Goal: Task Accomplishment & Management: Manage account settings

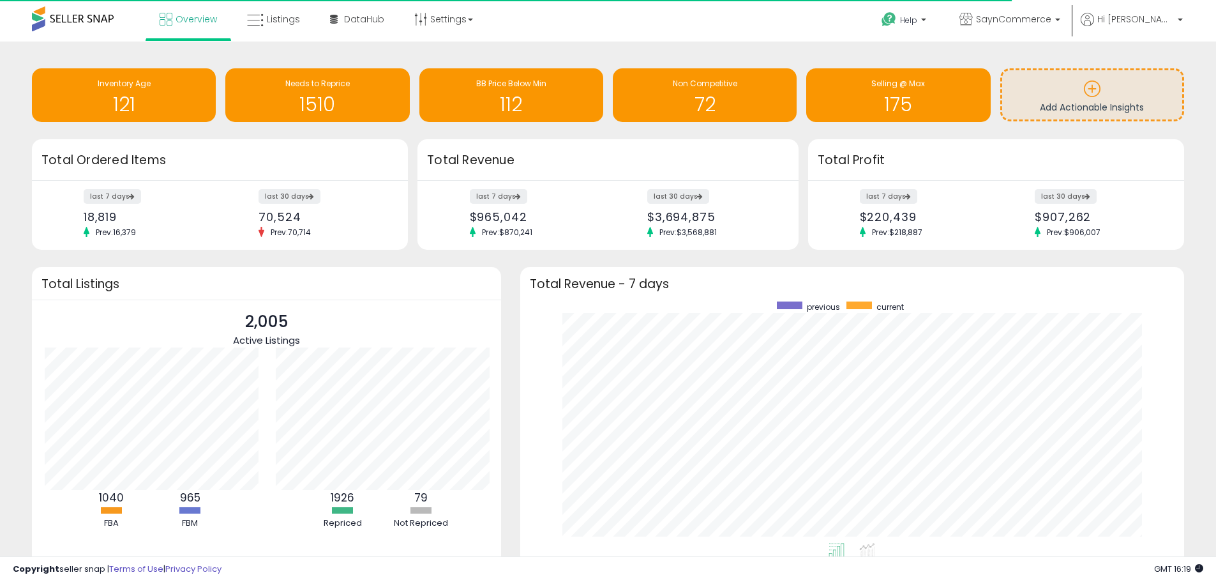
scroll to position [241, 639]
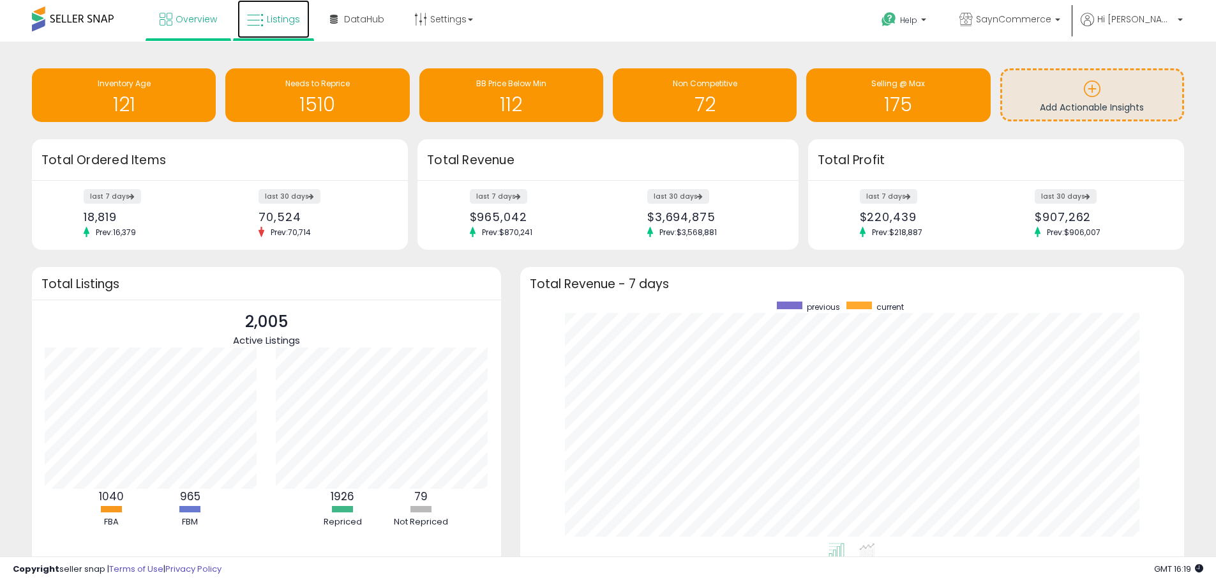
click at [285, 26] on link "Listings" at bounding box center [273, 19] width 72 height 38
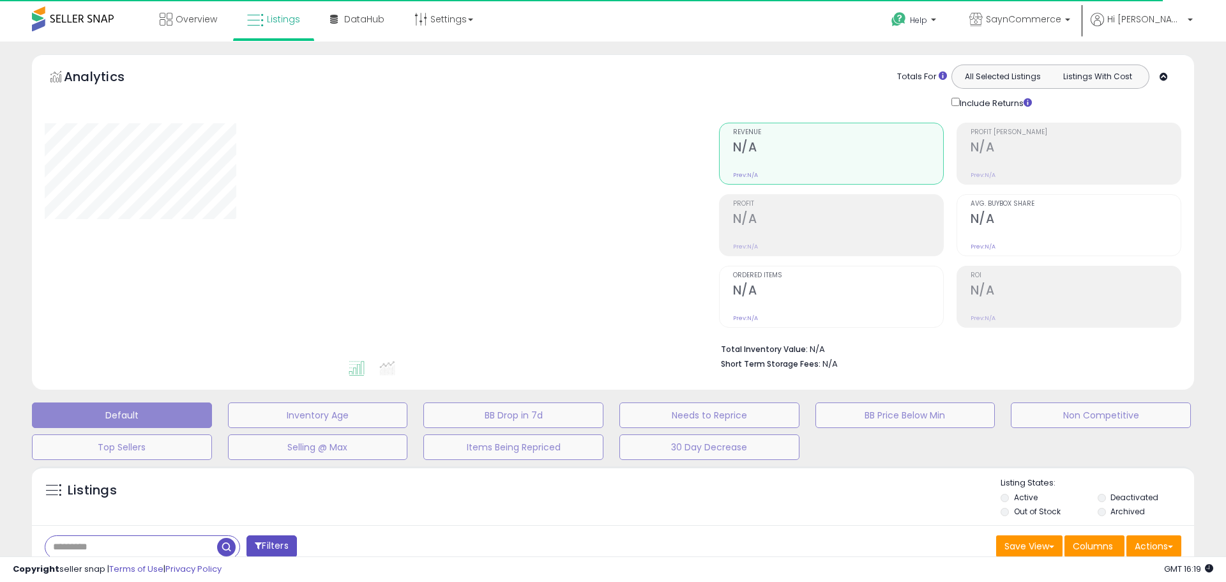
type input "******"
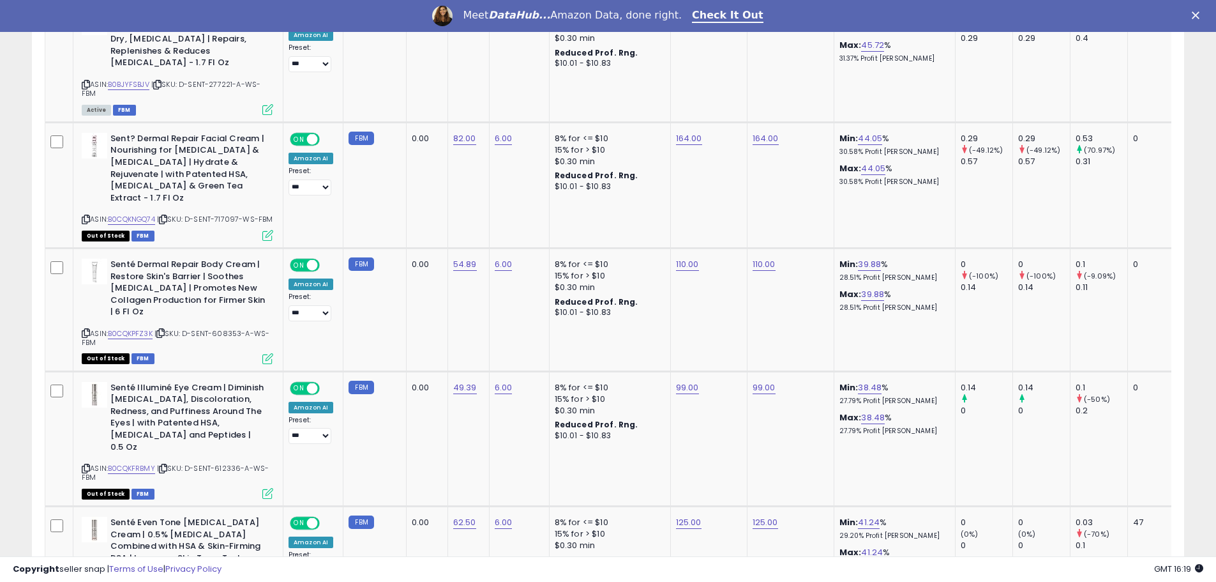
scroll to position [319, 0]
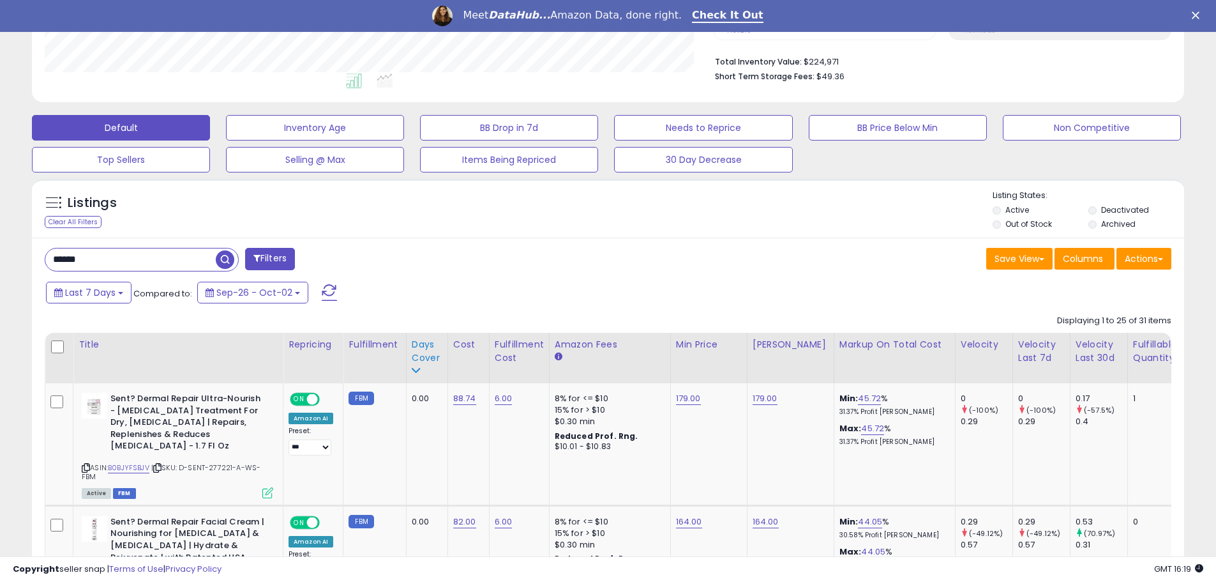
click at [413, 373] on icon at bounding box center [416, 370] width 9 height 9
click at [416, 371] on icon at bounding box center [416, 370] width 9 height 9
click at [418, 344] on div "Days Cover" at bounding box center [427, 351] width 31 height 27
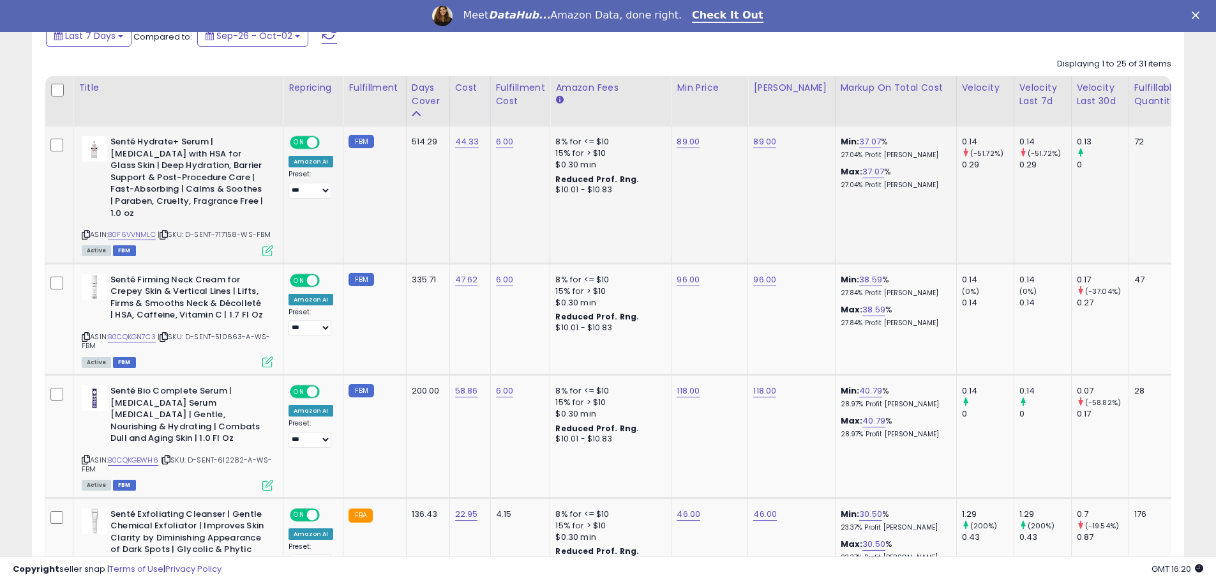
scroll to position [638, 0]
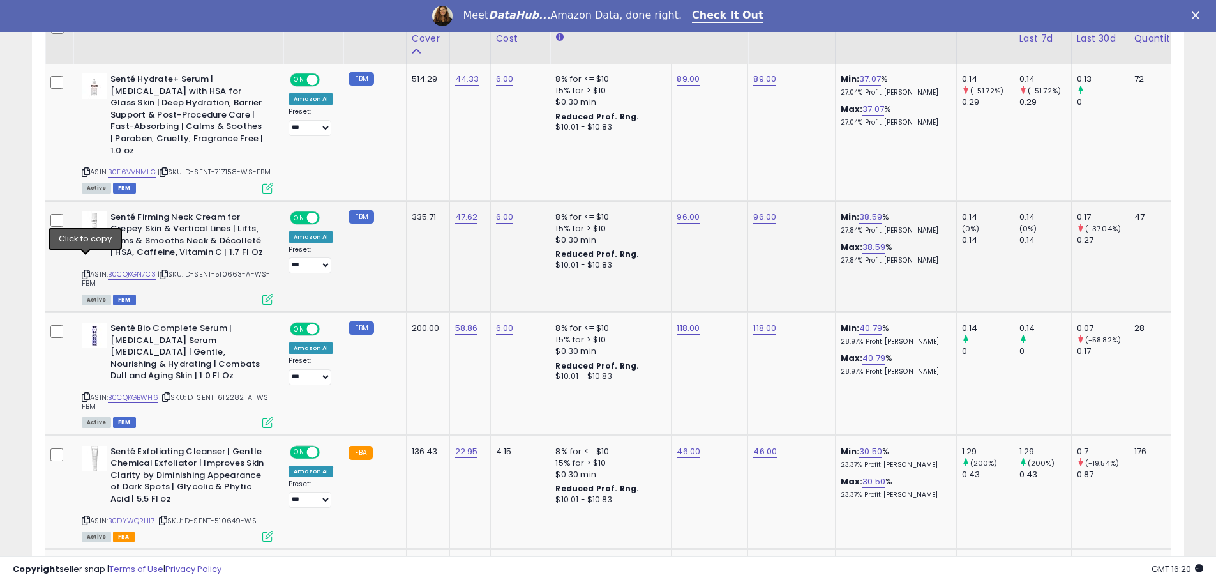
click at [86, 271] on icon at bounding box center [86, 274] width 8 height 7
click at [88, 393] on icon at bounding box center [86, 396] width 8 height 7
click at [84, 169] on icon at bounding box center [86, 172] width 8 height 7
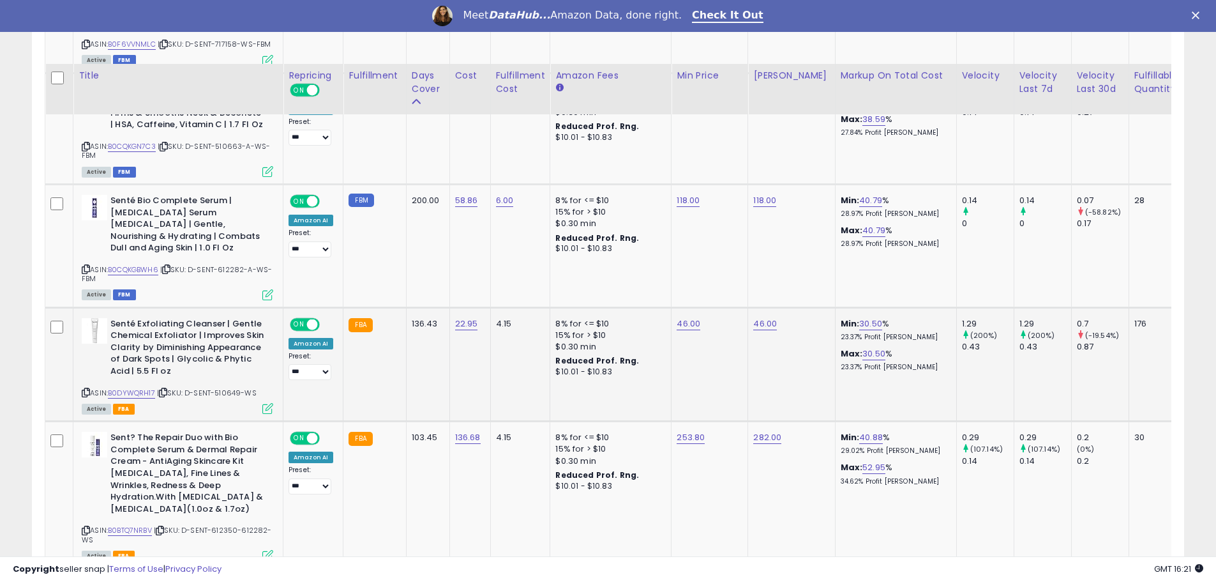
scroll to position [830, 0]
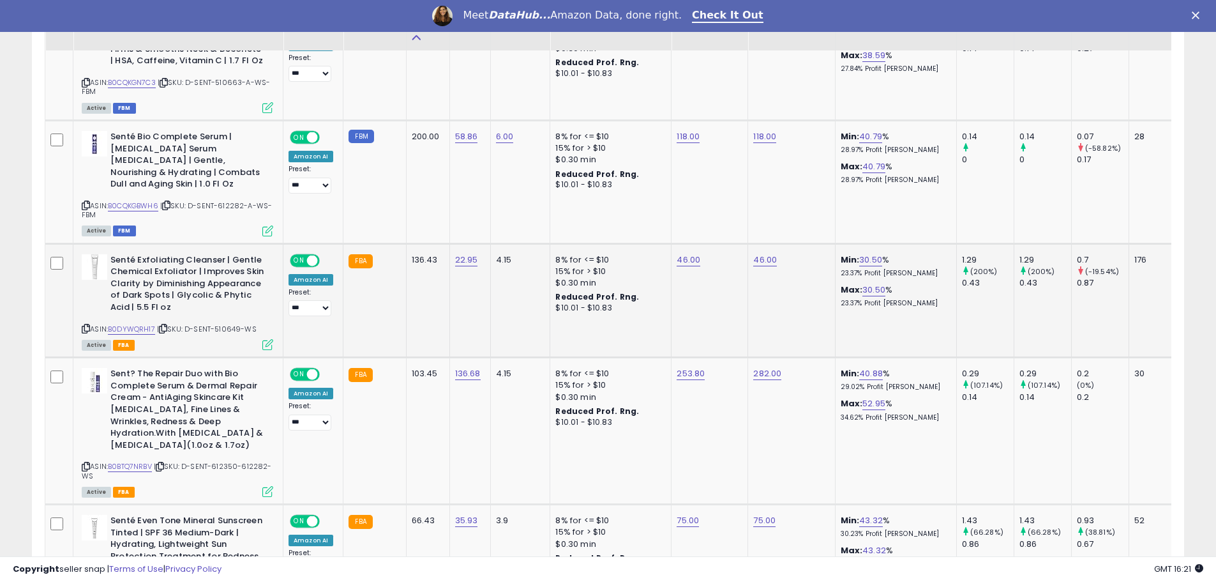
click at [167, 325] on icon at bounding box center [163, 328] width 8 height 7
click at [88, 325] on icon at bounding box center [86, 328] width 8 height 7
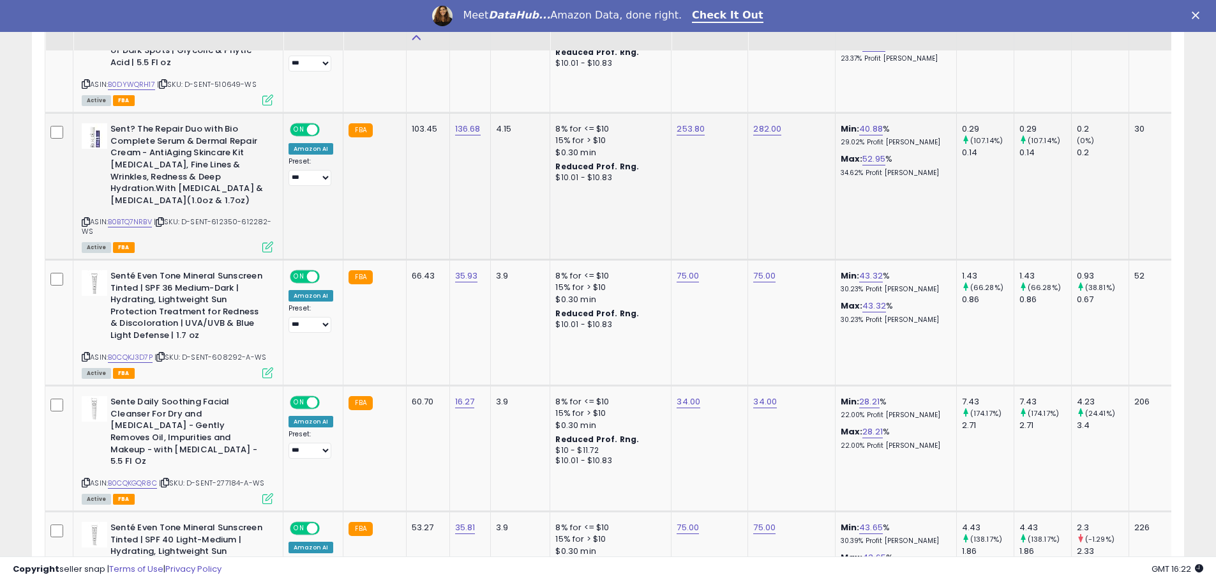
scroll to position [1085, 0]
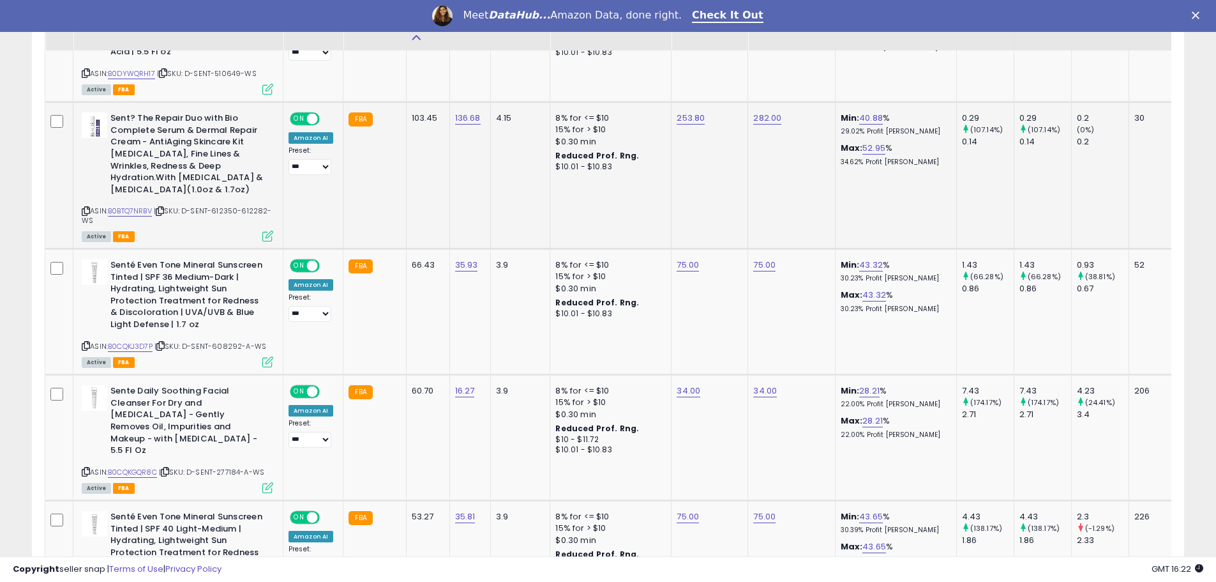
click at [84, 207] on icon at bounding box center [86, 210] width 8 height 7
click at [85, 342] on icon at bounding box center [86, 345] width 8 height 7
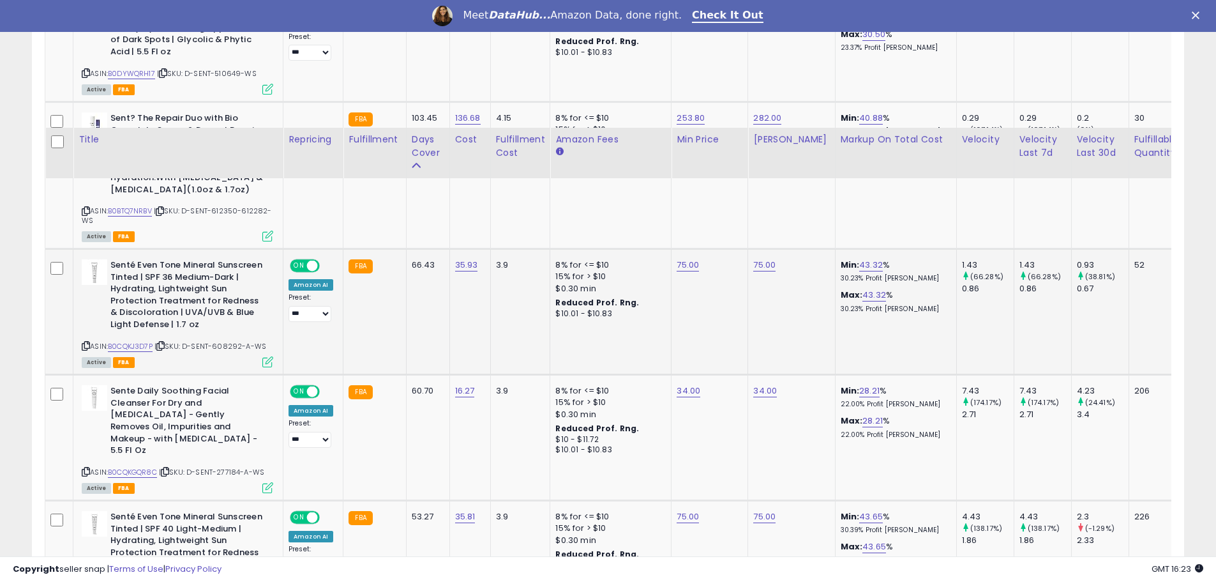
scroll to position [1213, 0]
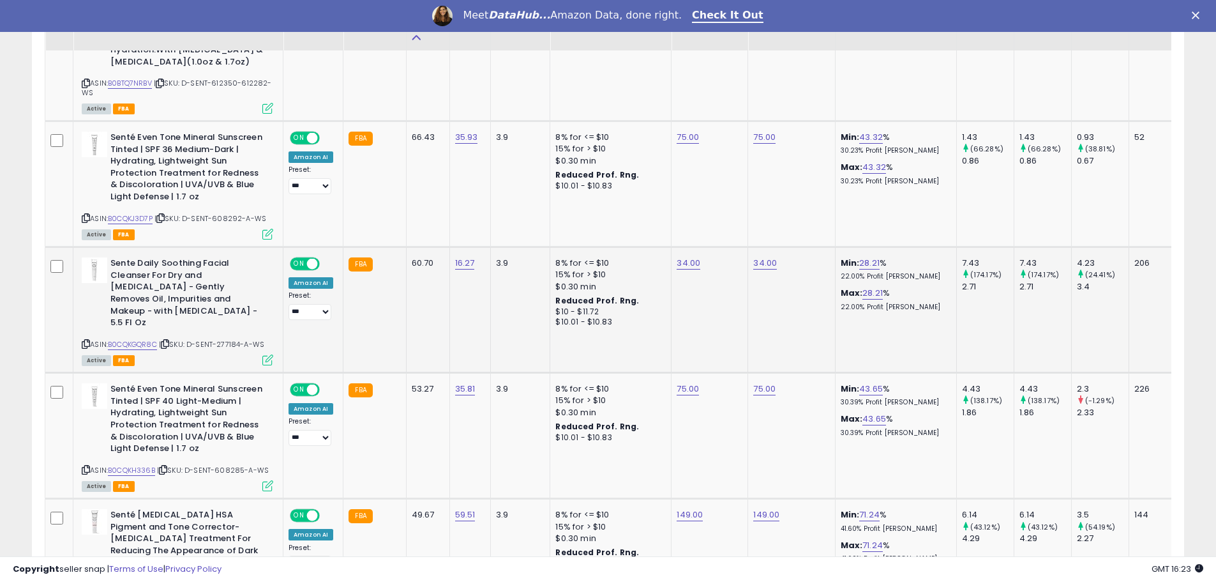
click at [86, 340] on icon at bounding box center [86, 343] width 8 height 7
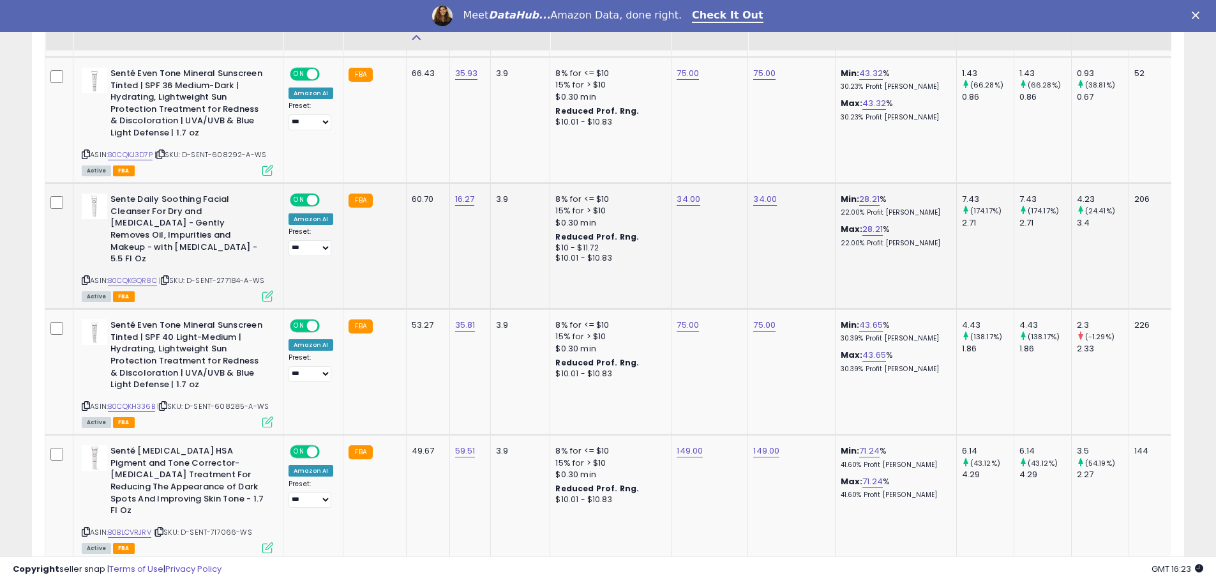
scroll to position [1341, 0]
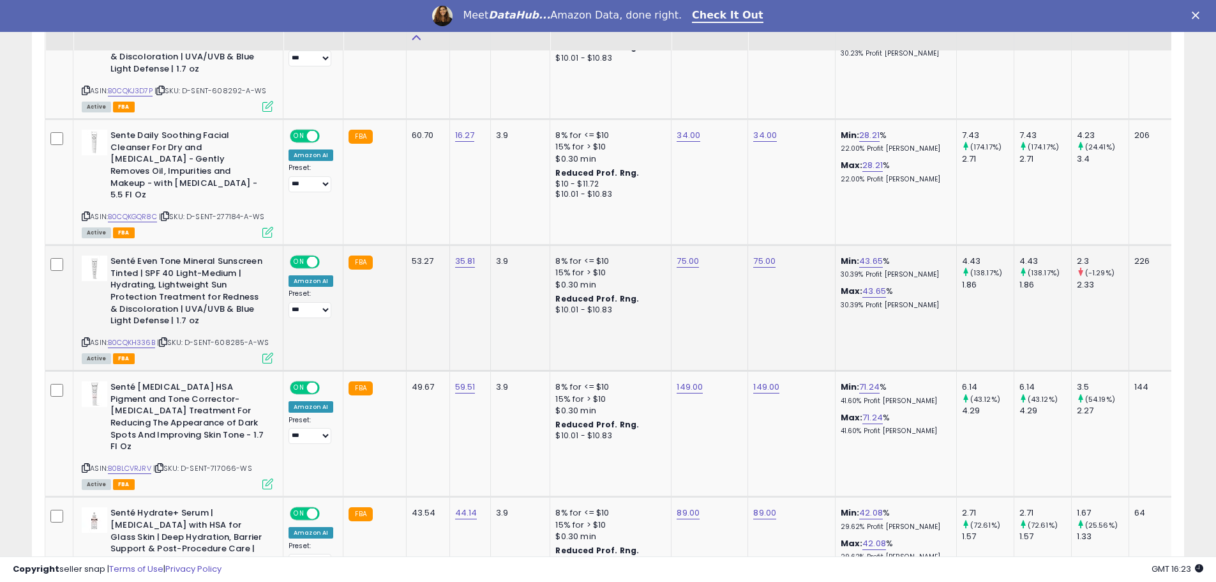
click at [85, 338] on icon at bounding box center [86, 341] width 8 height 7
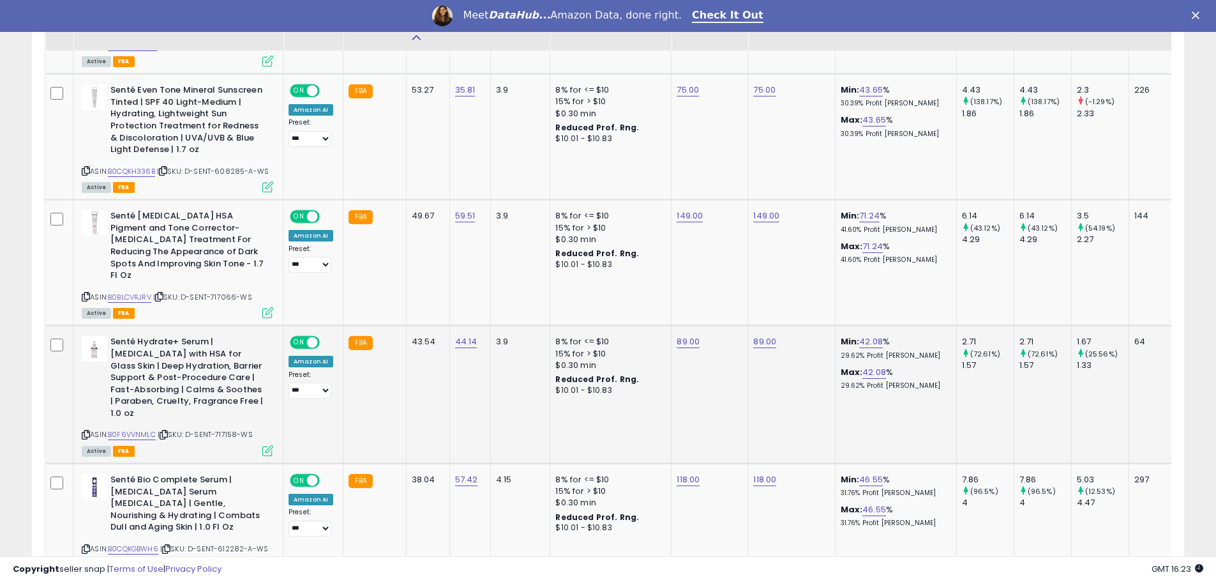
scroll to position [1532, 0]
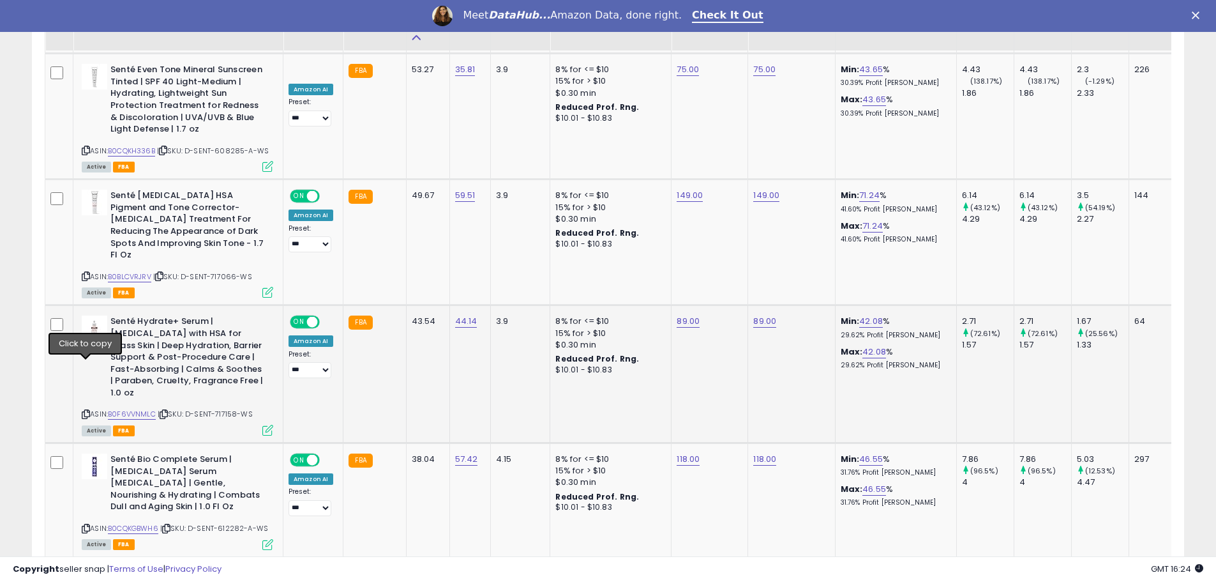
click at [86, 410] on icon at bounding box center [86, 413] width 8 height 7
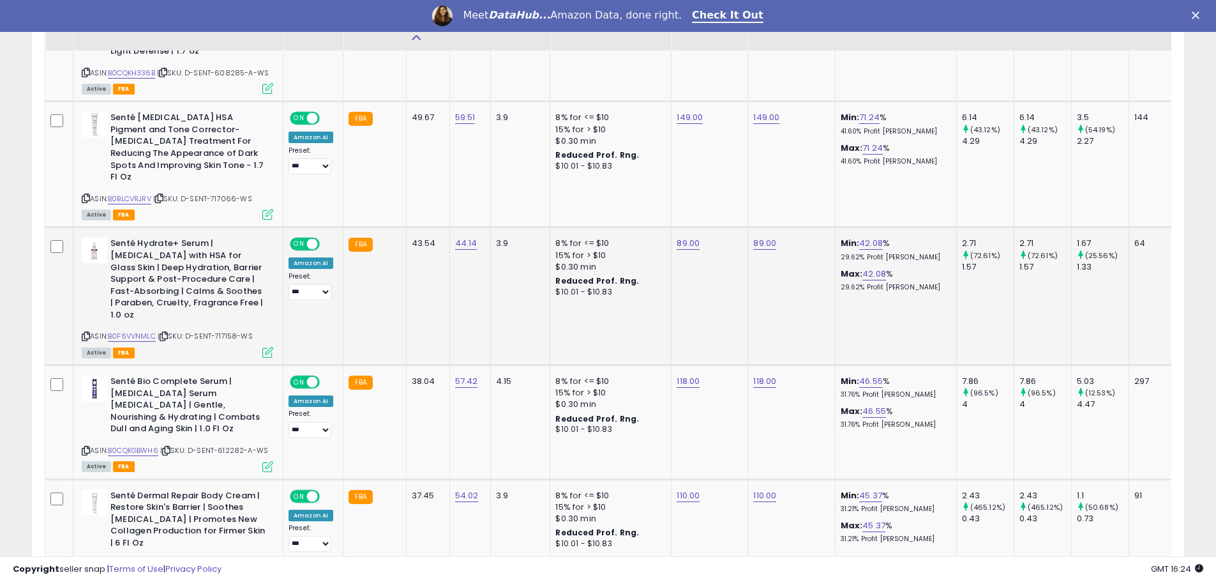
scroll to position [1660, 0]
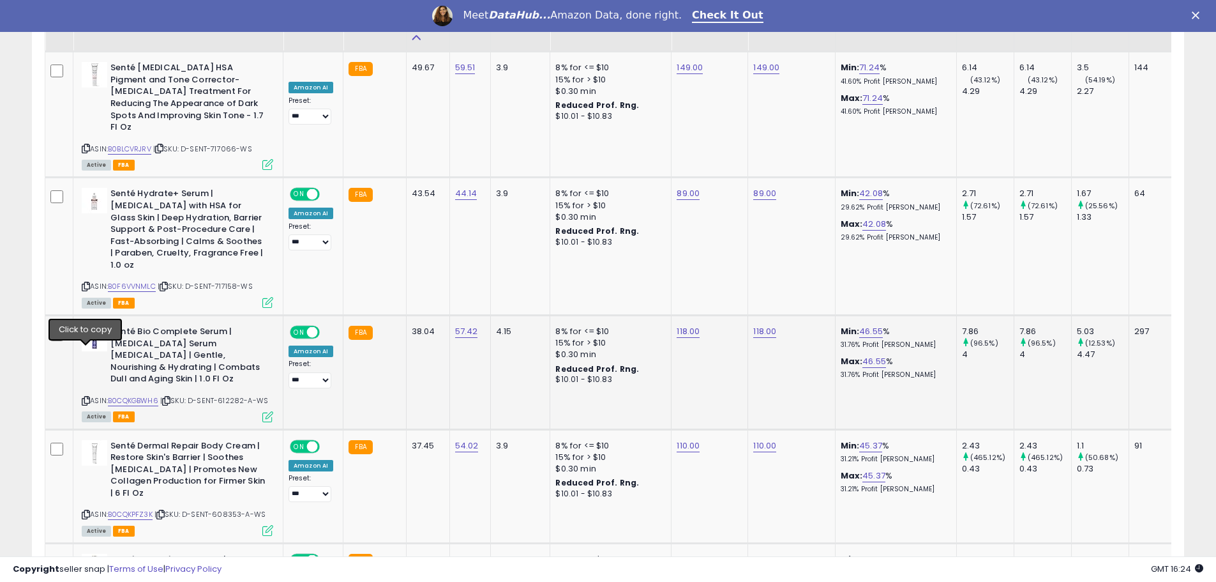
click at [89, 397] on icon at bounding box center [86, 400] width 8 height 7
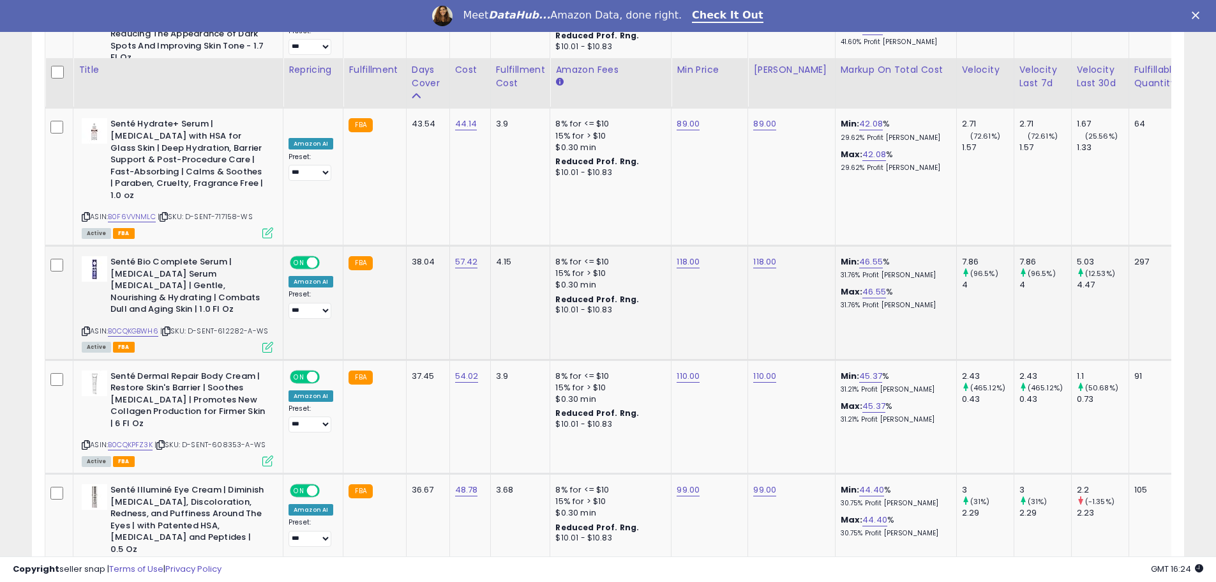
scroll to position [1788, 0]
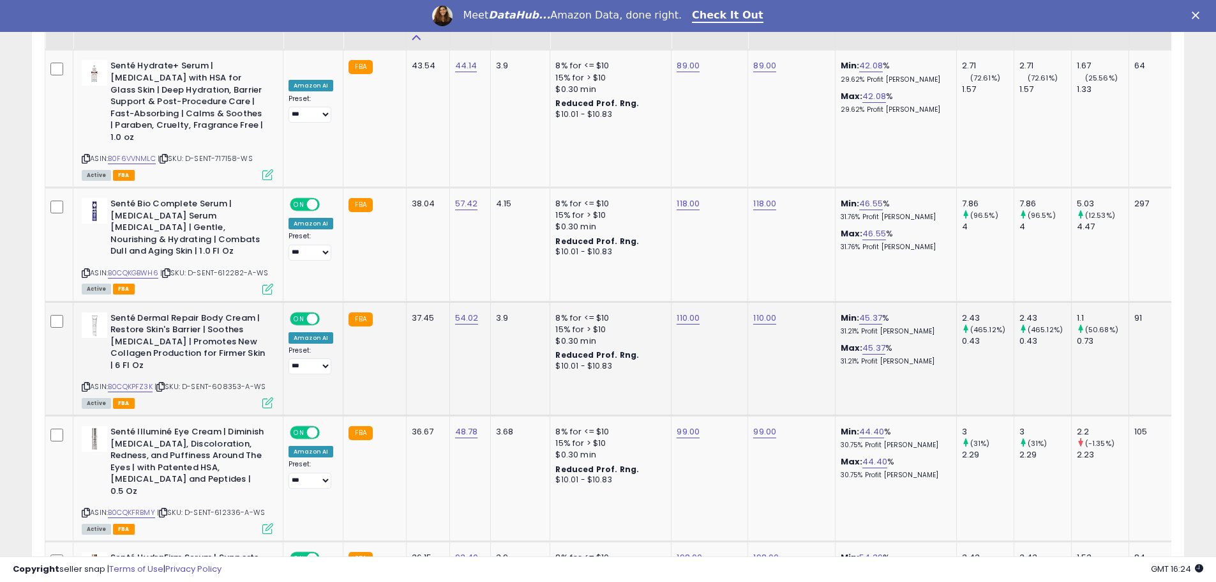
click at [85, 383] on icon at bounding box center [86, 386] width 8 height 7
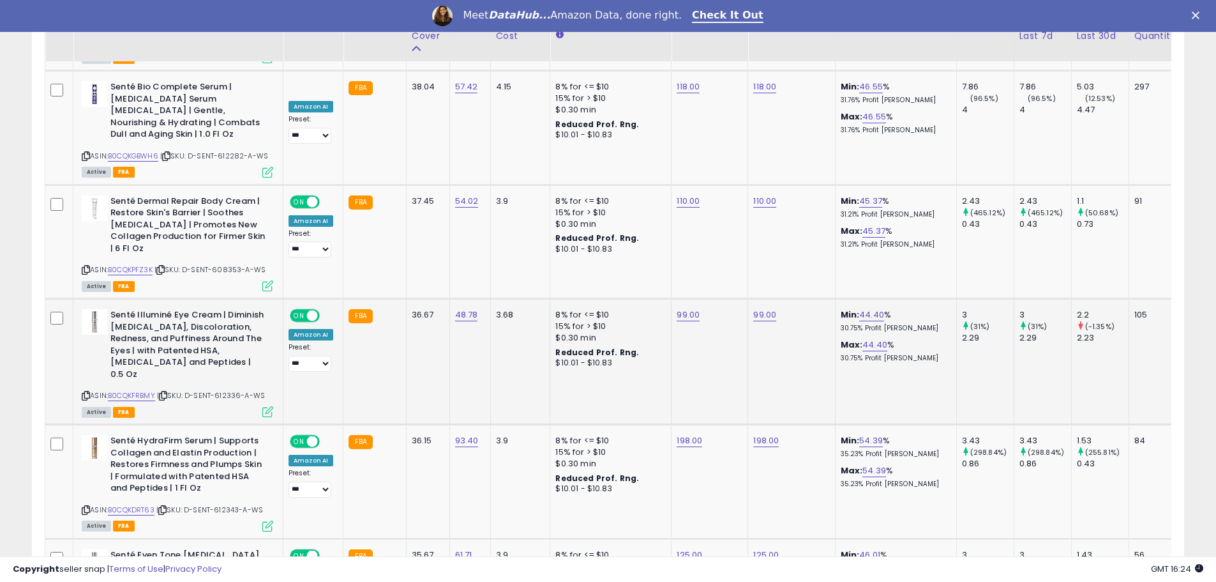
scroll to position [1915, 0]
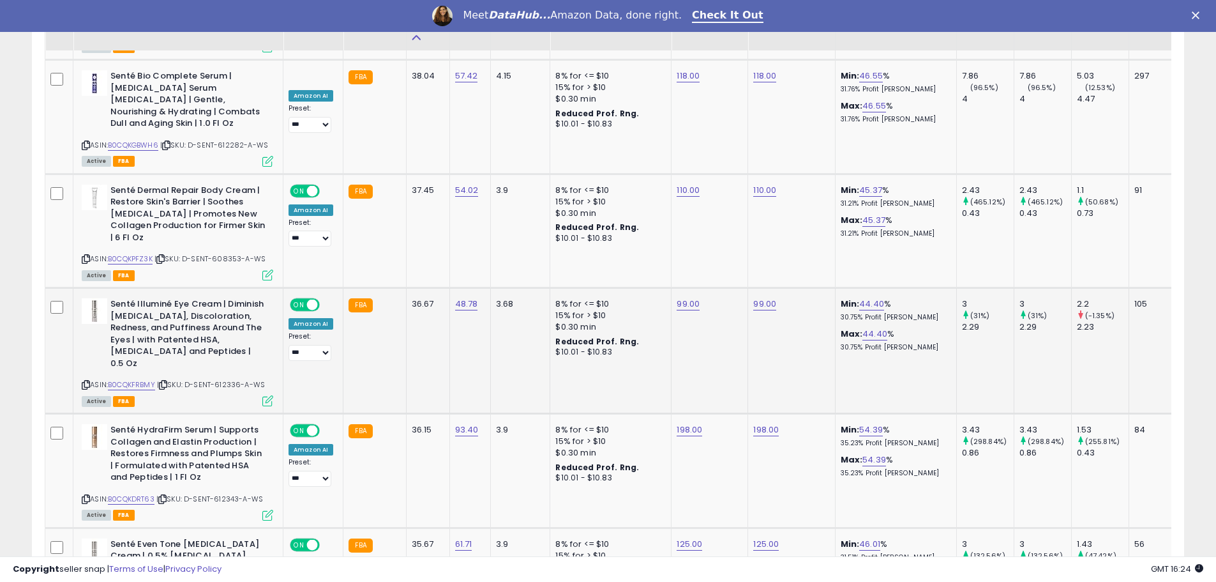
click at [84, 381] on icon at bounding box center [86, 384] width 8 height 7
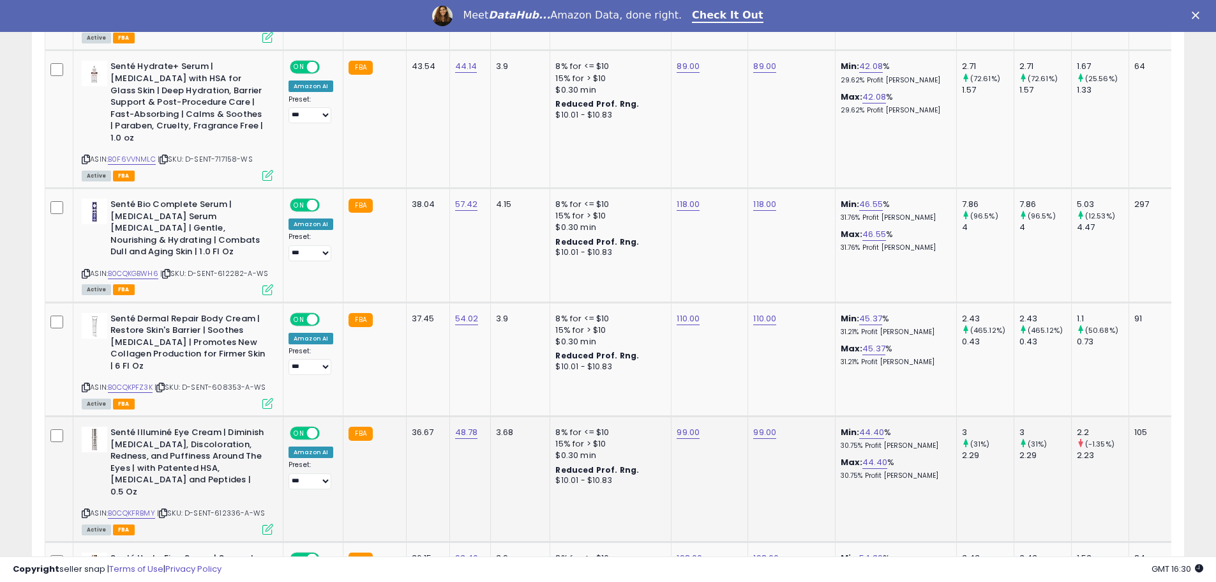
scroll to position [1724, 0]
